Goal: Task Accomplishment & Management: Manage account settings

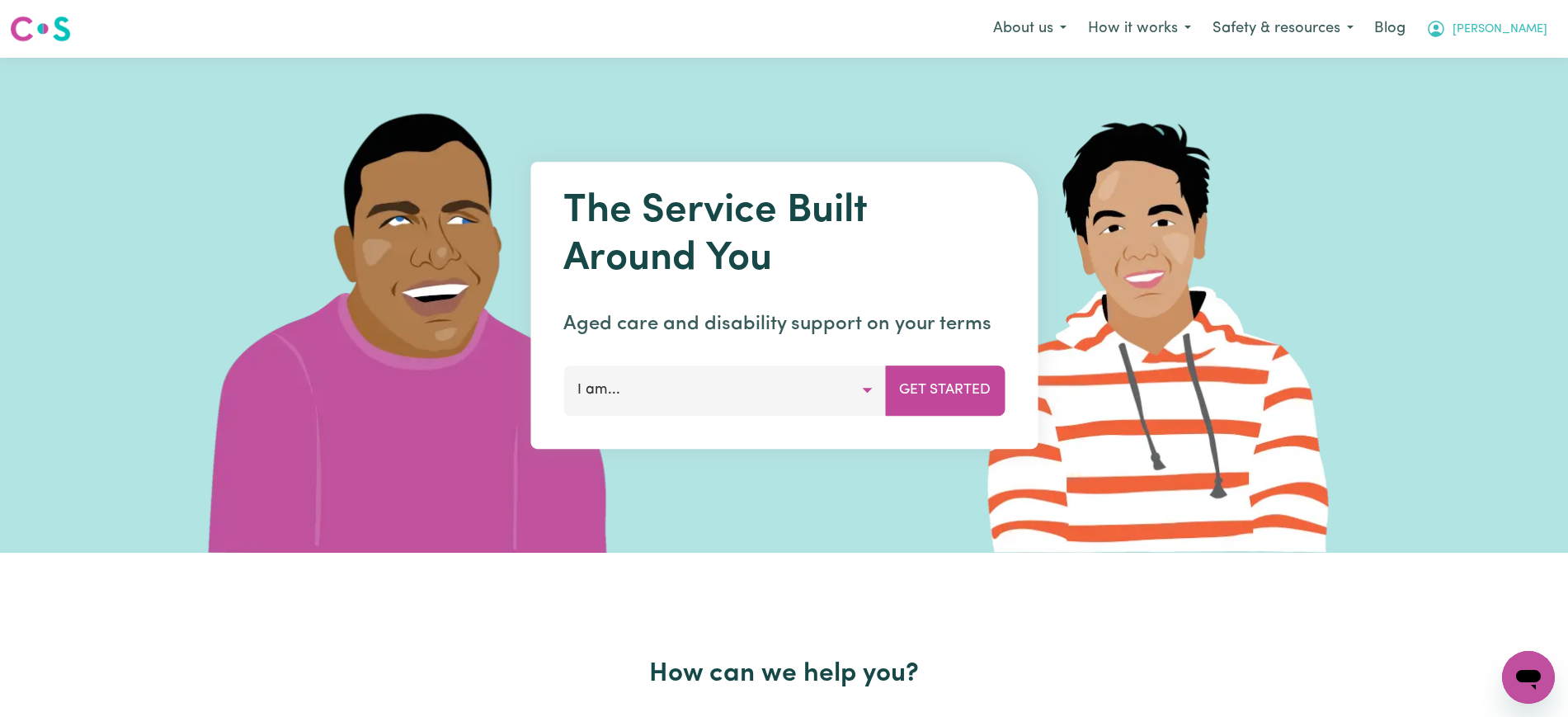
click at [1518, 16] on button "[PERSON_NAME]" at bounding box center [1487, 28] width 143 height 34
drag, startPoint x: 1491, startPoint y: 84, endPoint x: 1510, endPoint y: 58, distance: 32.2
click at [1491, 84] on link "Logout" at bounding box center [1492, 95] width 131 height 31
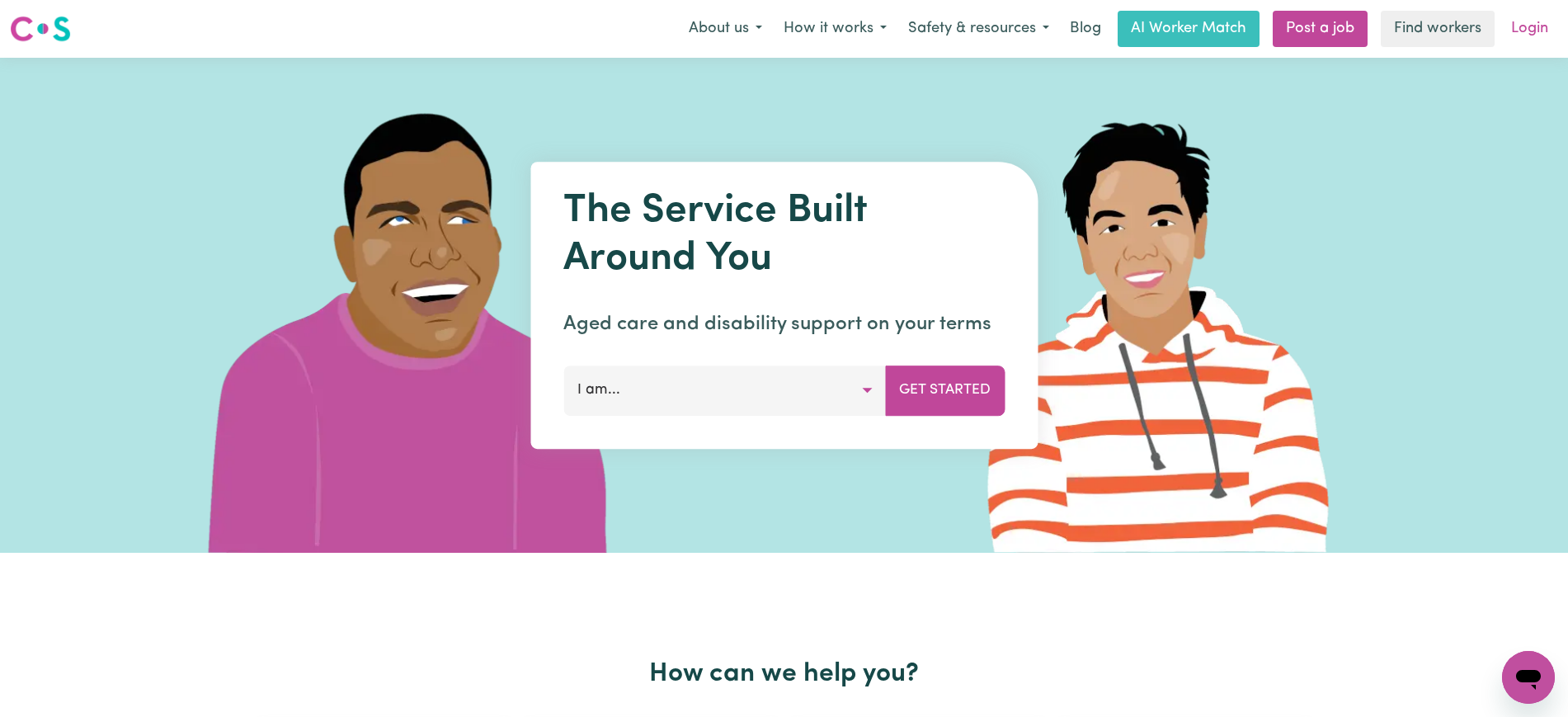
click at [1529, 20] on link "Login" at bounding box center [1529, 29] width 56 height 36
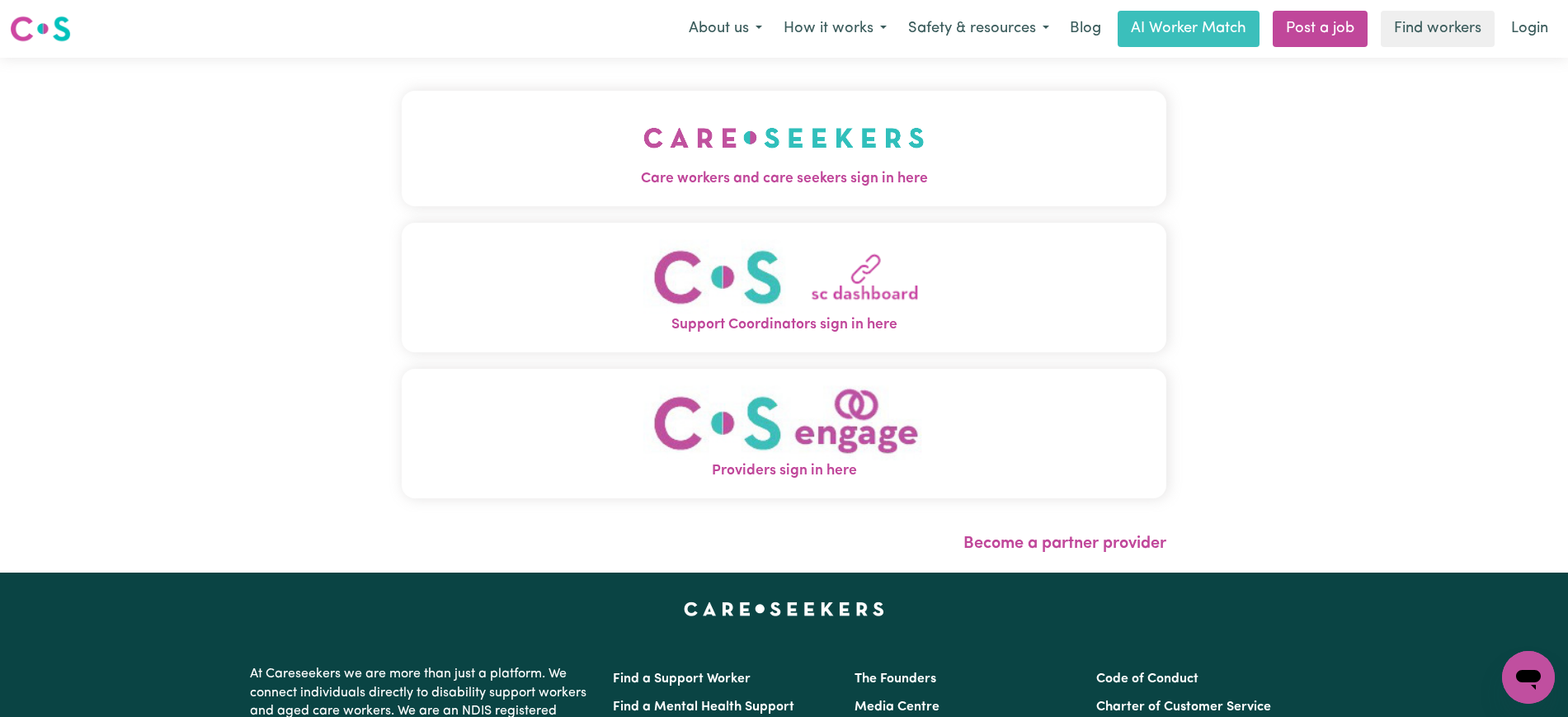
click at [683, 163] on img "Care workers and care seekers sign in here" at bounding box center [784, 138] width 281 height 61
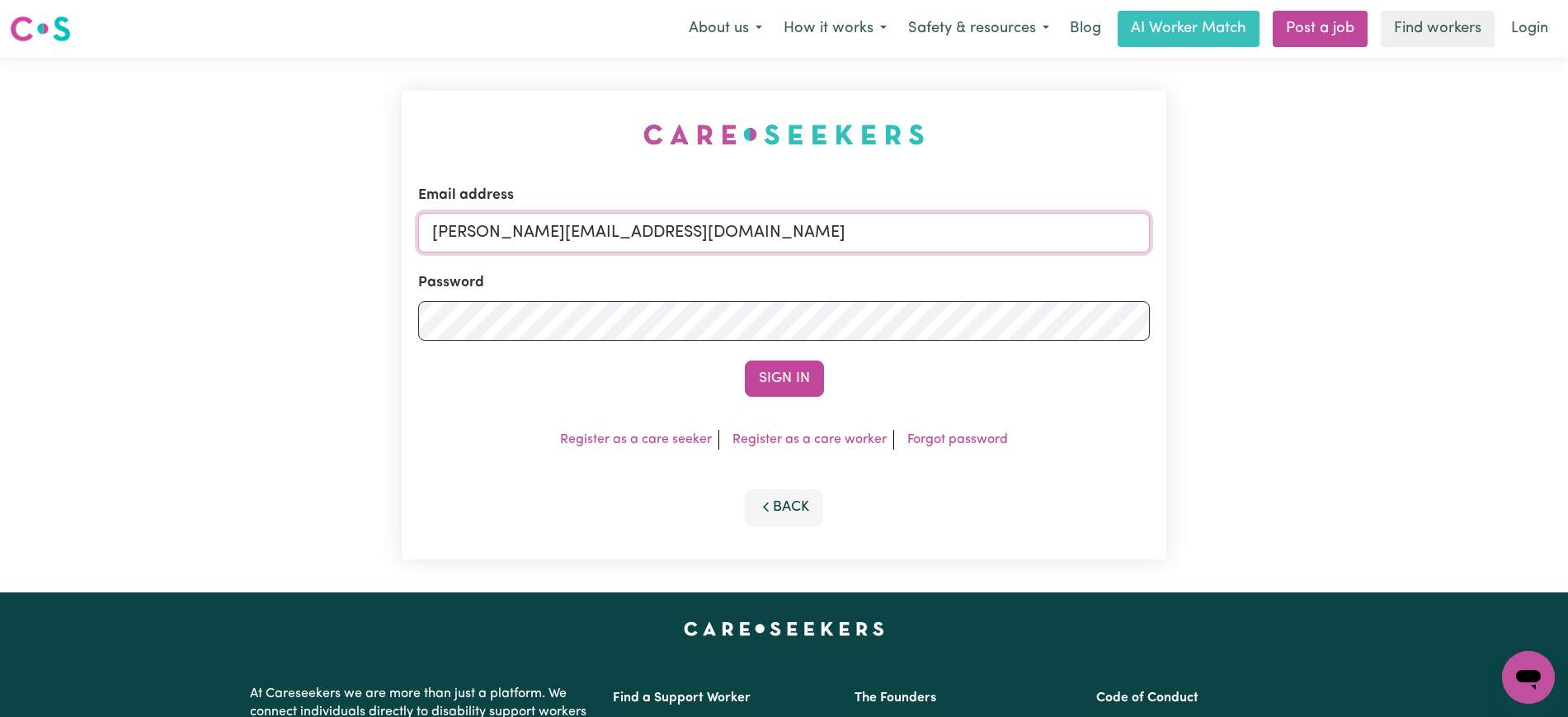
click at [764, 237] on input "[PERSON_NAME][EMAIL_ADDRESS][DOMAIN_NAME]" at bounding box center [784, 232] width 732 height 40
drag, startPoint x: 530, startPoint y: 228, endPoint x: 1256, endPoint y: 242, distance: 726.1
click at [1256, 242] on div "Email address [EMAIL_ADDRESS][DOMAIN_NAME] Password Sign In Register as a care …" at bounding box center [784, 325] width 1568 height 535
type input "[EMAIL_ADDRESS][DOMAIN_NAME]"
click at [745, 360] on button "Sign In" at bounding box center [785, 377] width 80 height 36
